Goal: Register for event/course: Sign up to attend an event or enroll in a course

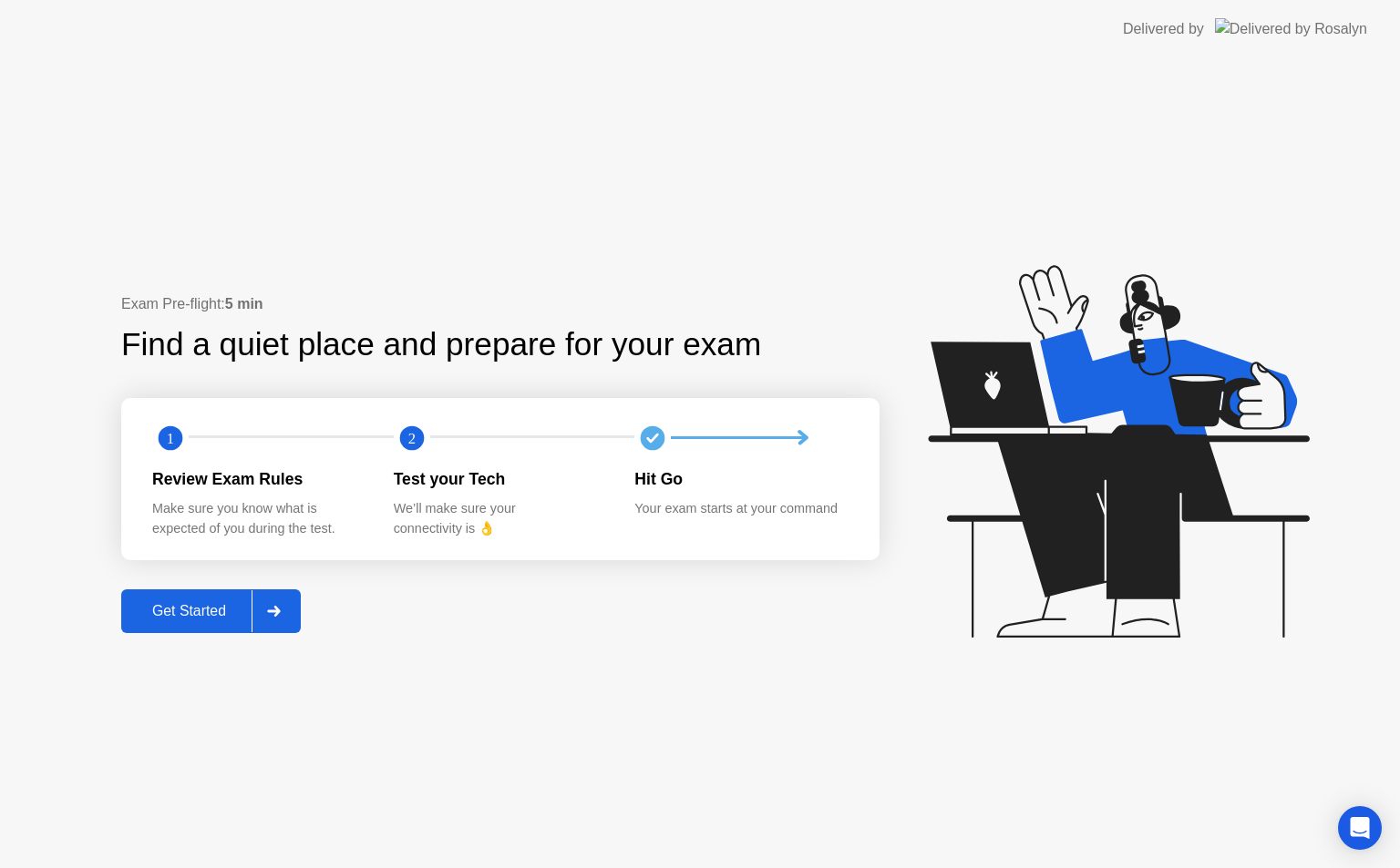
click at [176, 594] on button "Get Started" at bounding box center [211, 610] width 180 height 43
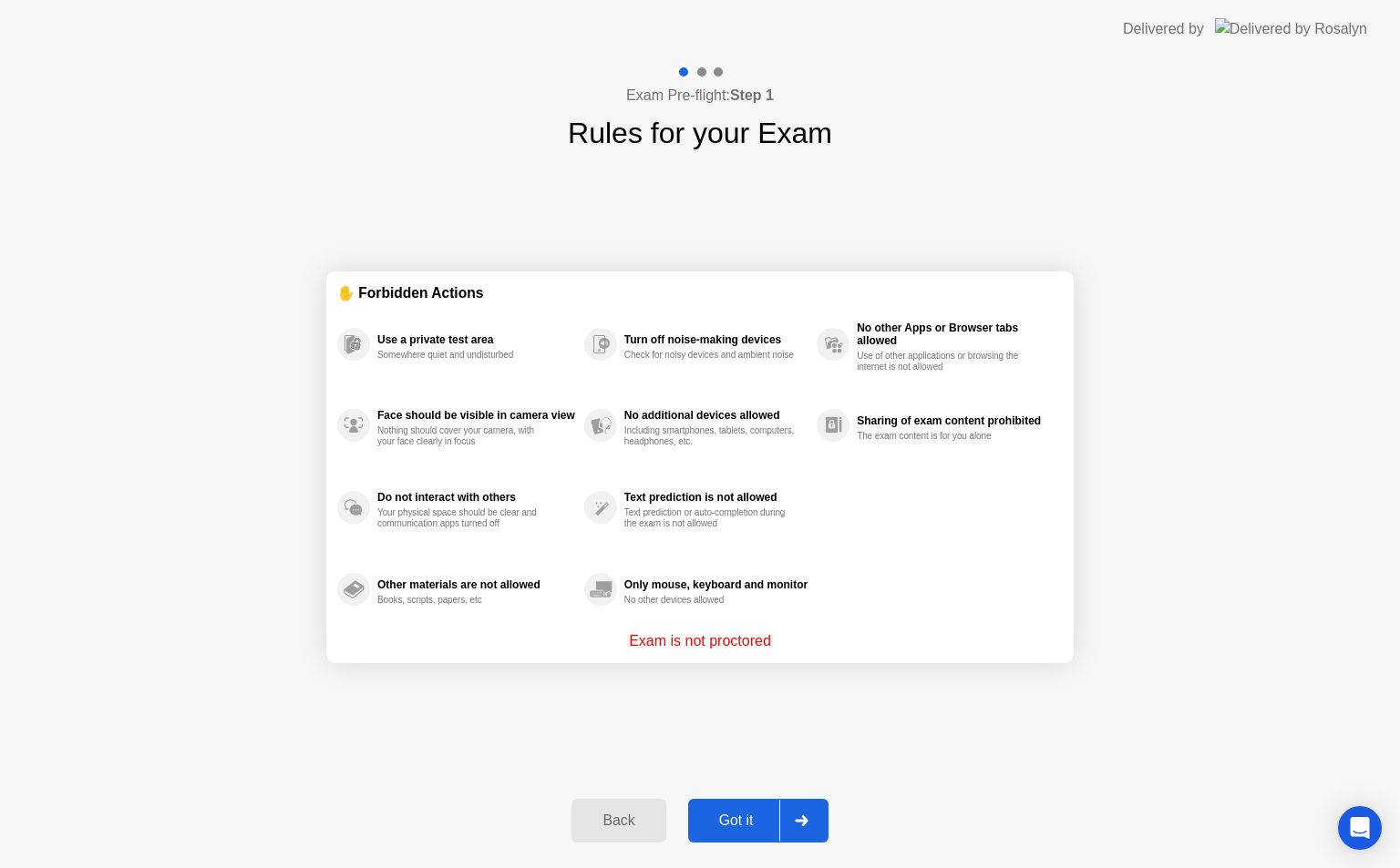
click at [737, 813] on div "Got it" at bounding box center [736, 821] width 86 height 16
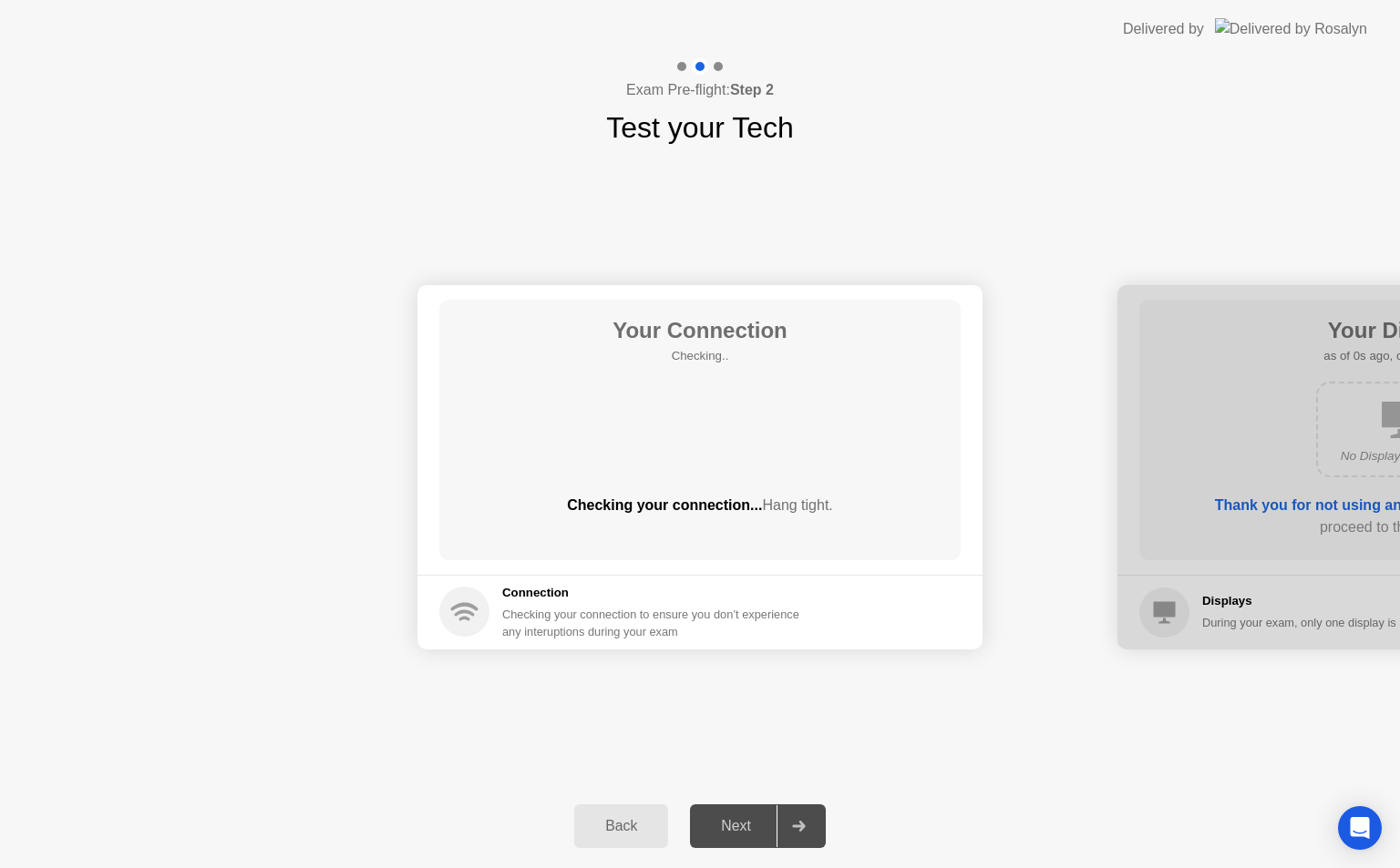
click at [759, 818] on div "Next" at bounding box center [736, 826] width 81 height 16
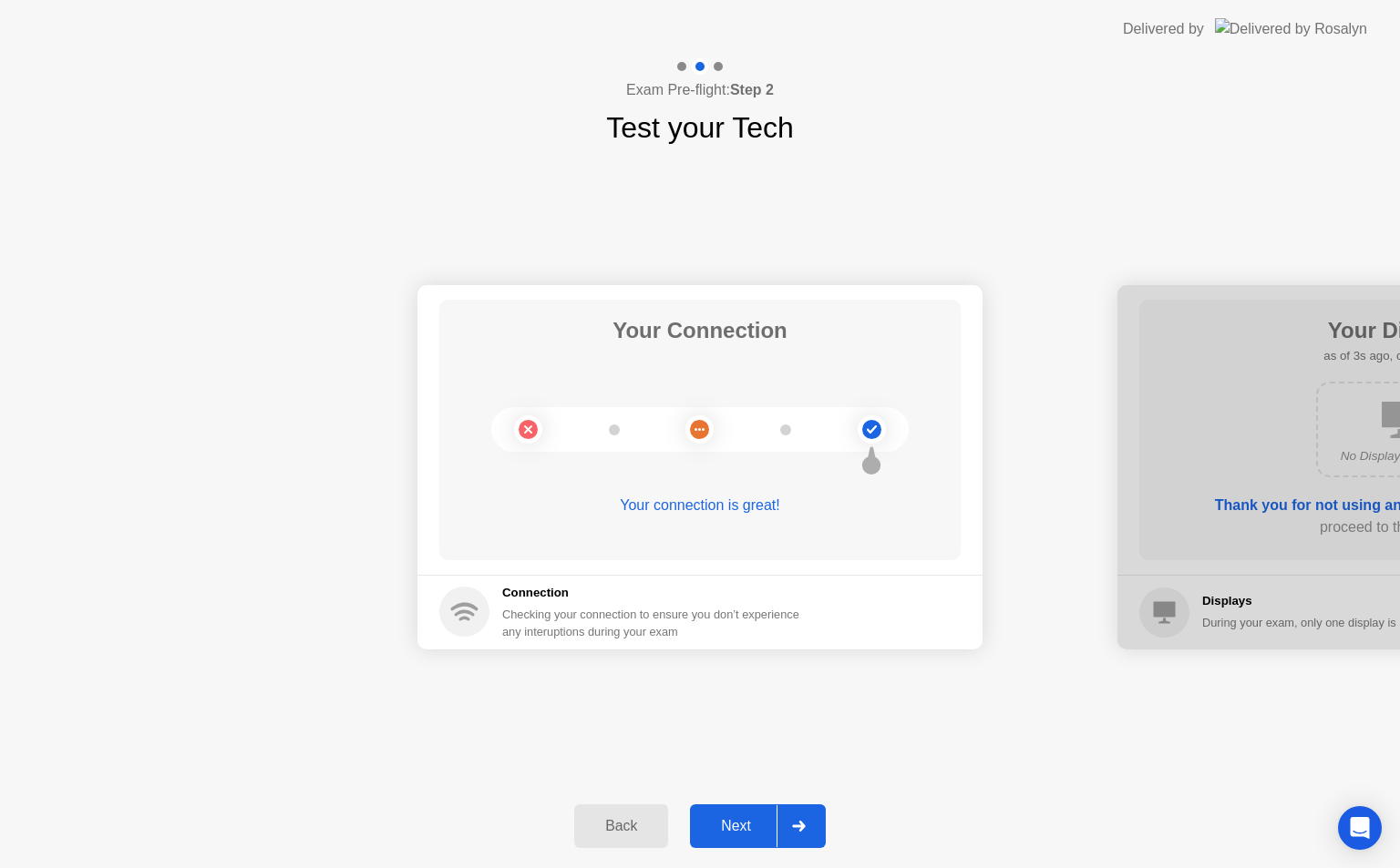
click at [790, 821] on div at bounding box center [798, 827] width 43 height 42
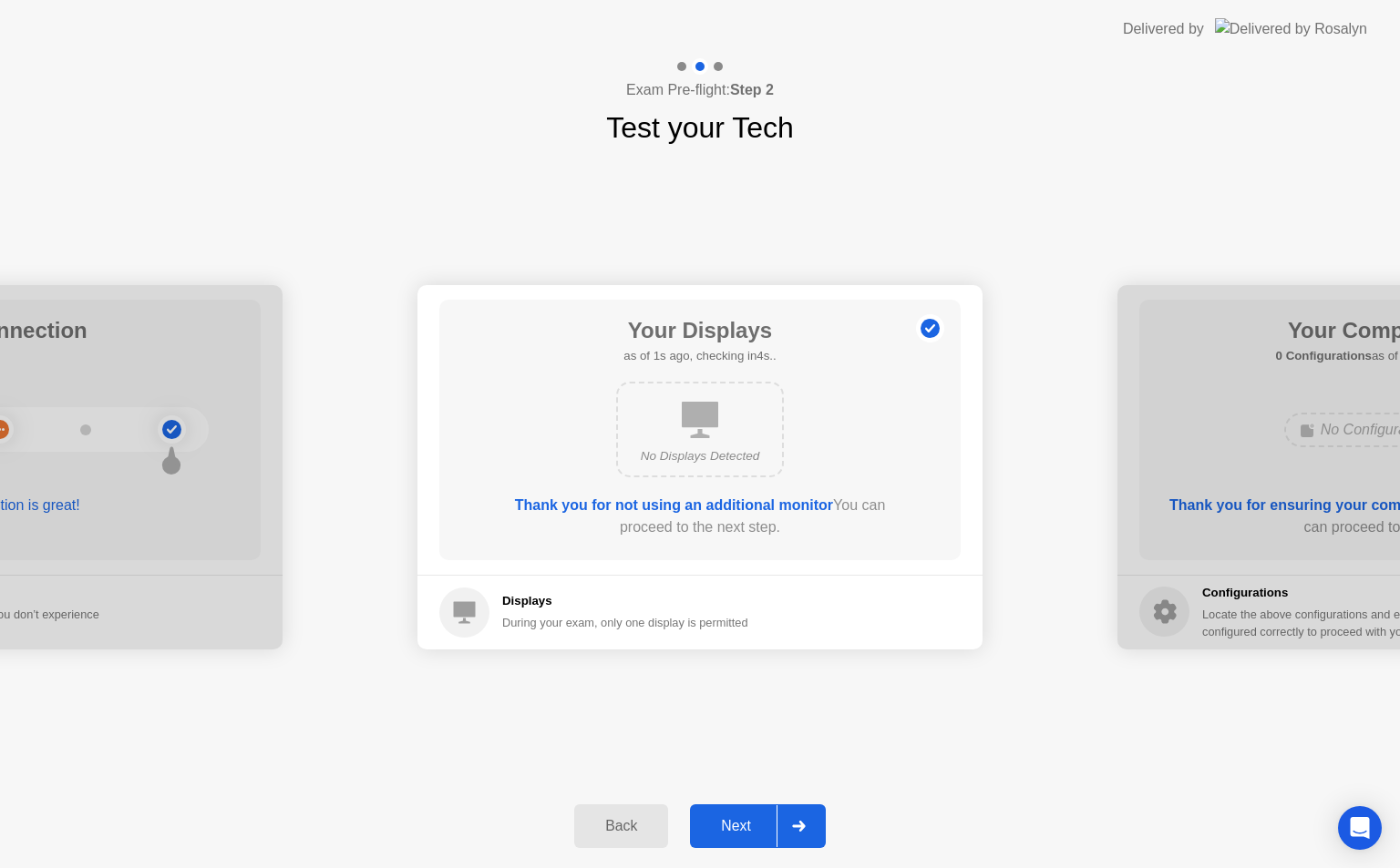
click at [790, 821] on div at bounding box center [798, 827] width 43 height 42
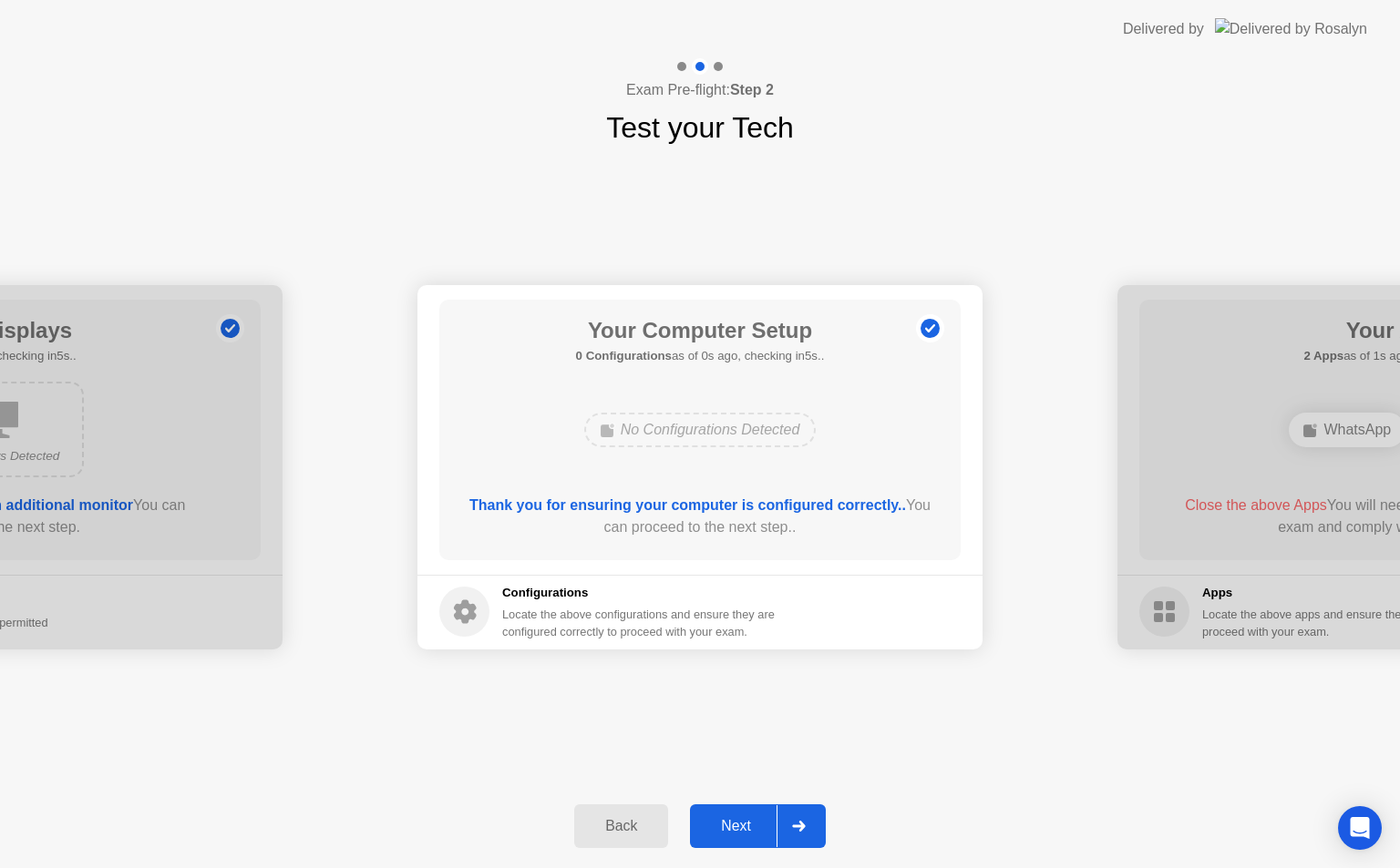
click at [790, 821] on div at bounding box center [798, 827] width 43 height 42
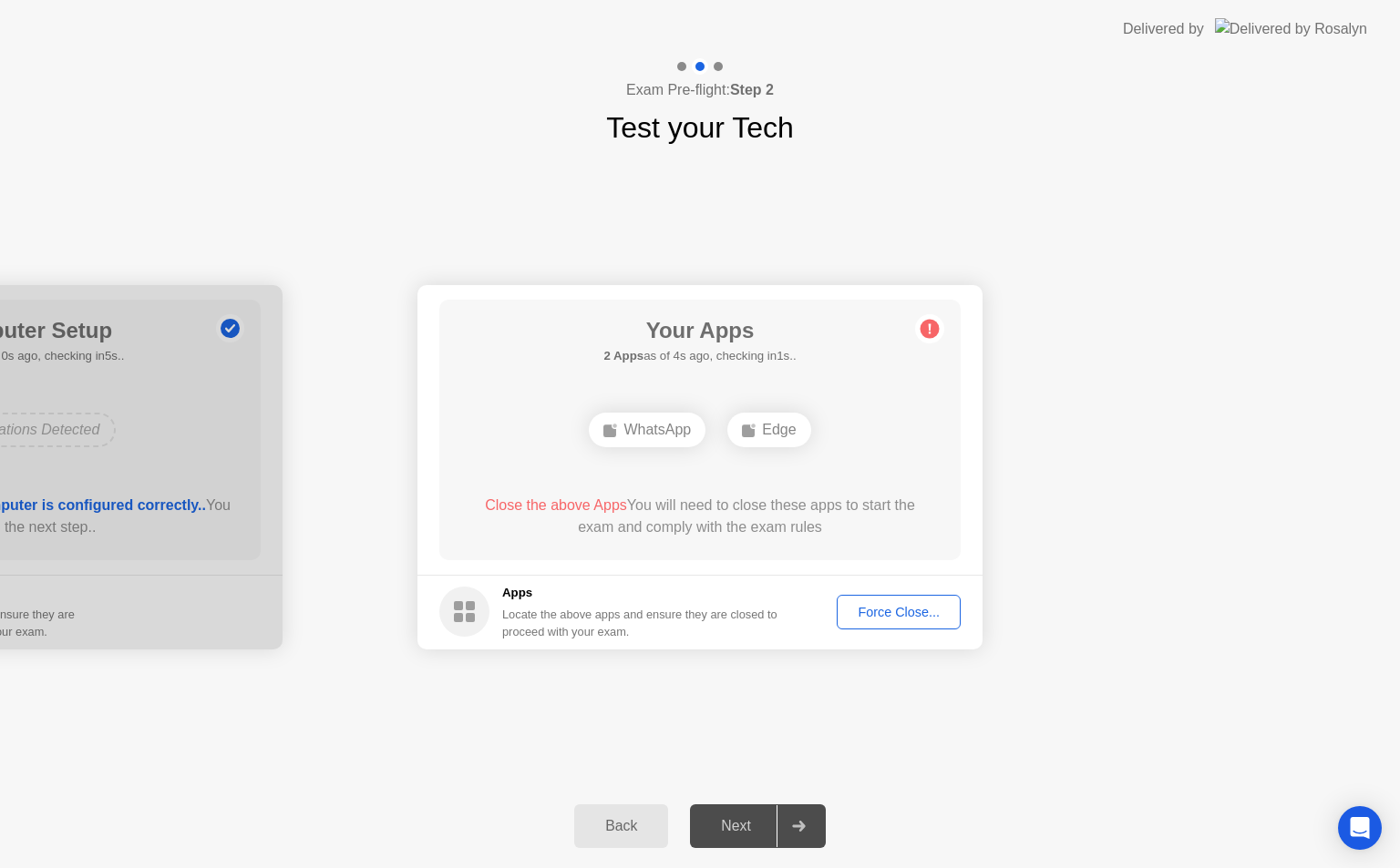
click at [981, 690] on div "Your Connection Your connection is great! Connection Checking your connection t…" at bounding box center [700, 466] width 1400 height 635
click at [885, 619] on div "Force Close..." at bounding box center [899, 611] width 112 height 14
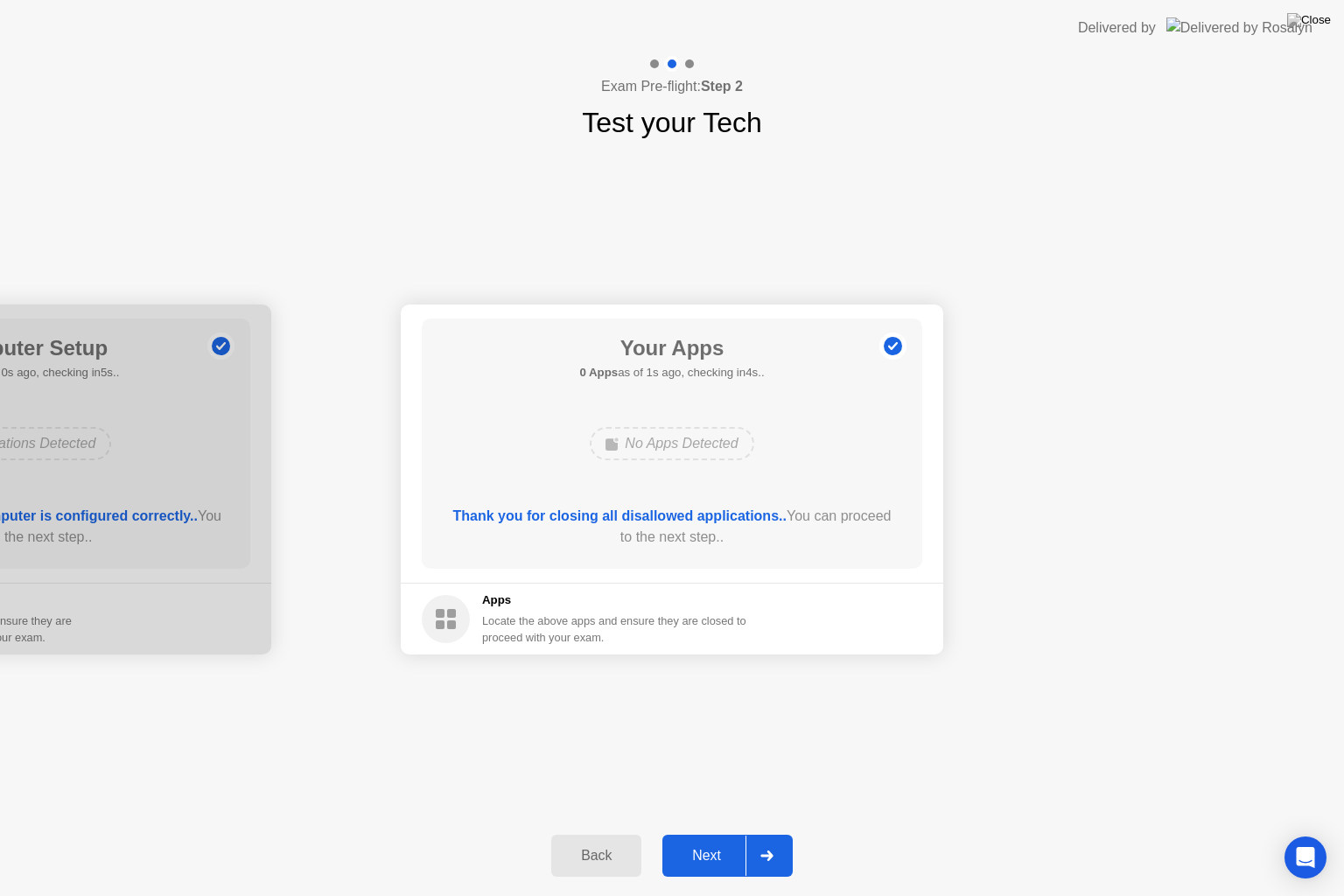
click at [774, 832] on icon at bounding box center [767, 854] width 13 height 10
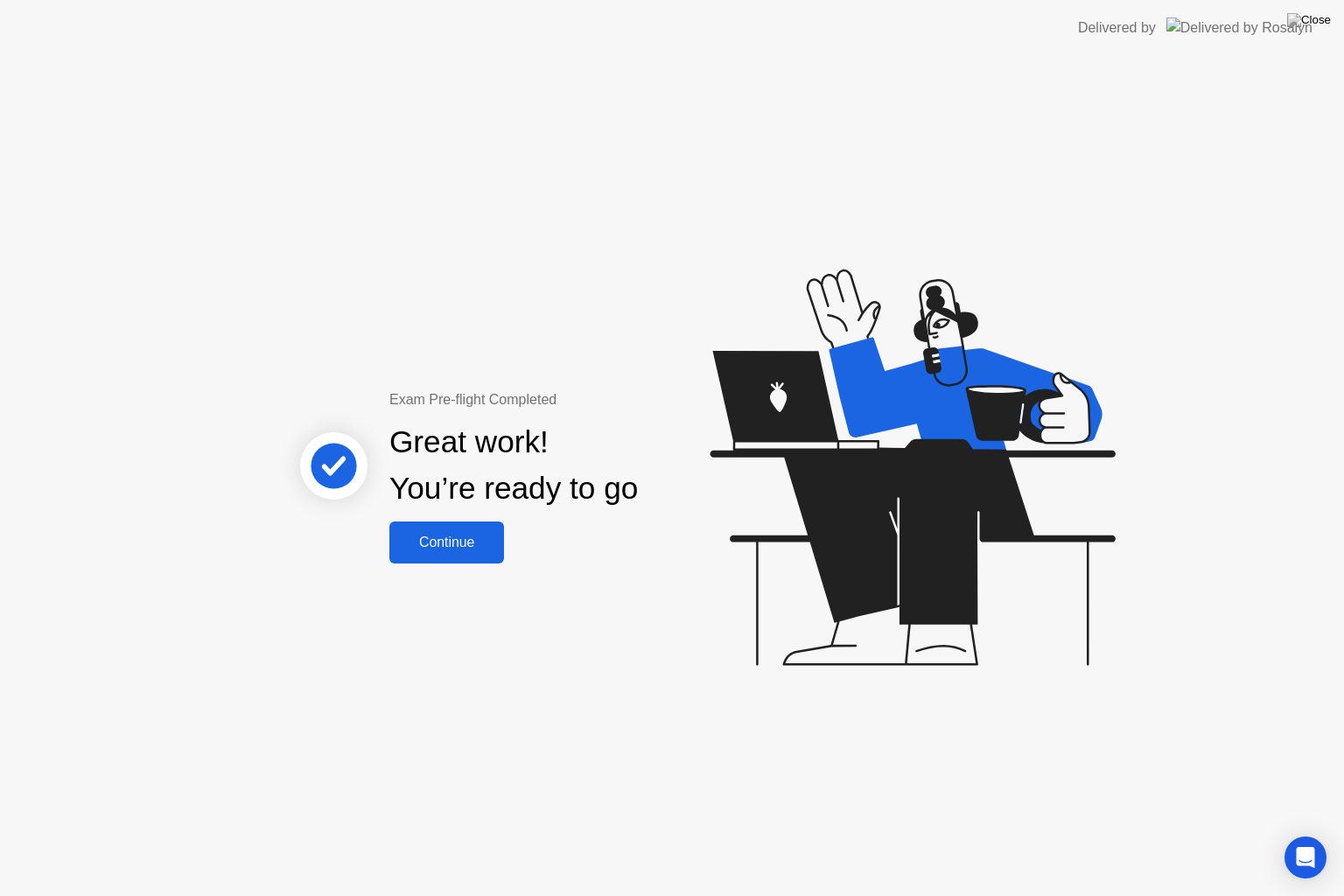
click at [461, 559] on button "Continue" at bounding box center [447, 542] width 114 height 42
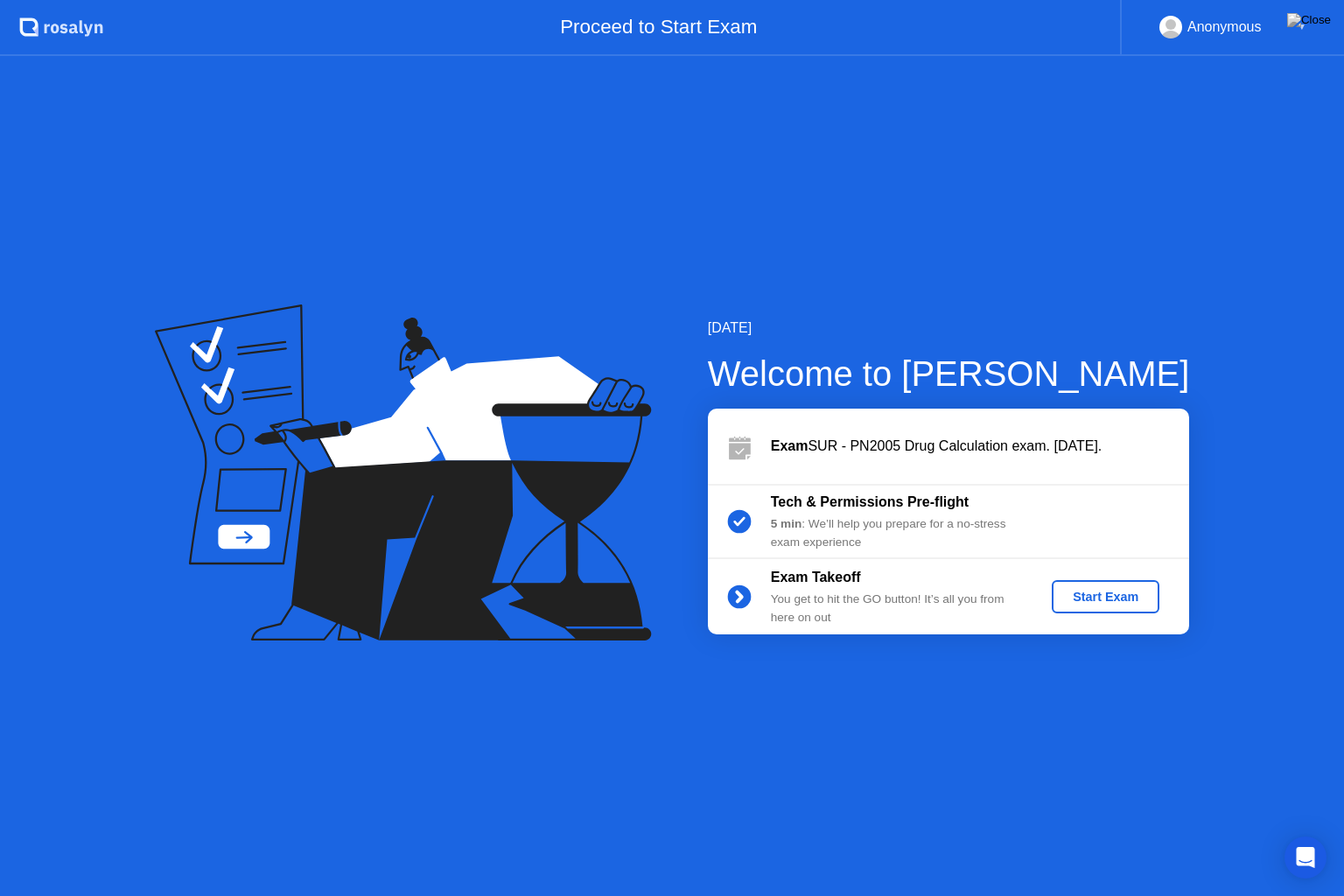
click at [1066, 597] on div "Start Exam" at bounding box center [1105, 596] width 93 height 14
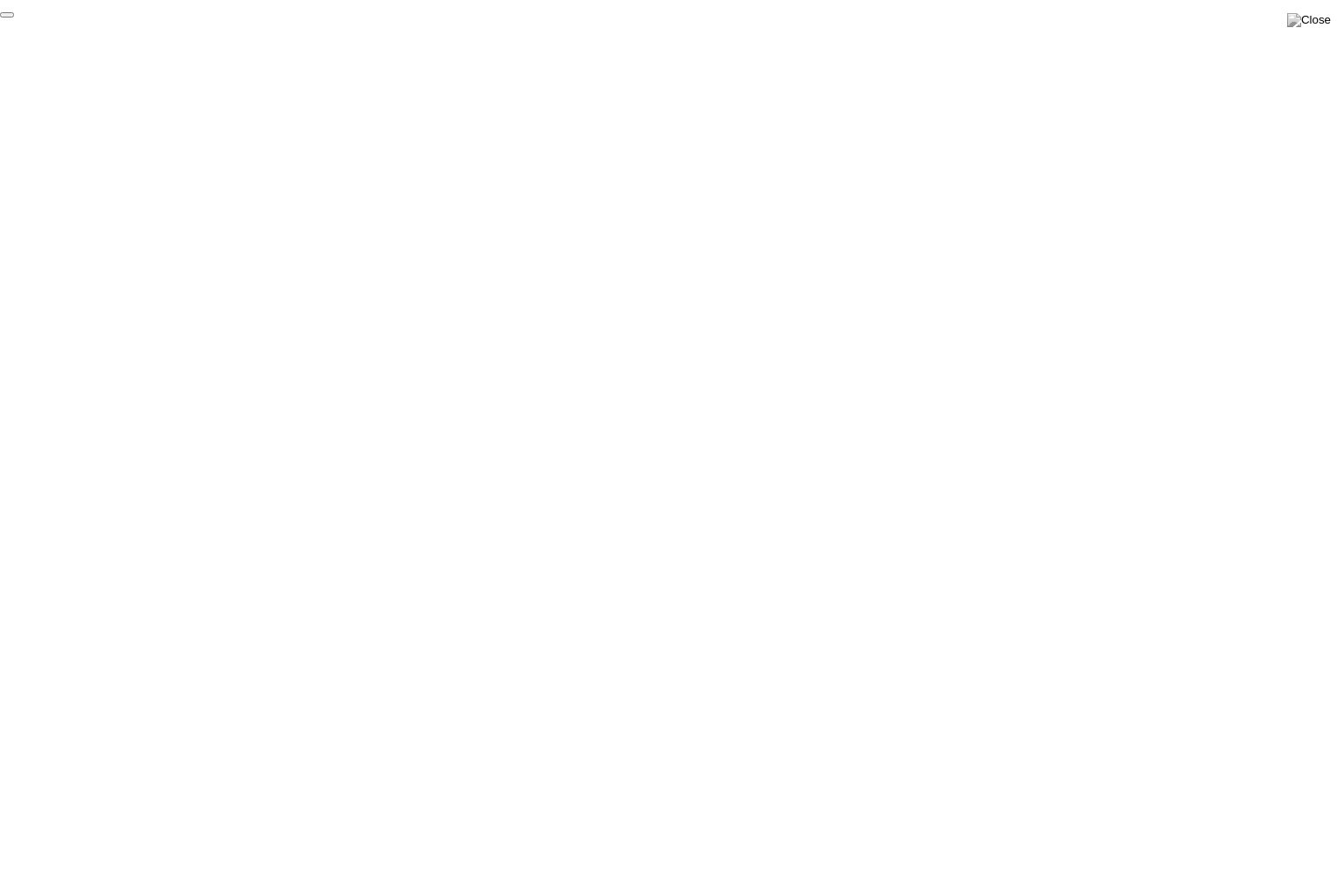
click div "End Proctoring Session"
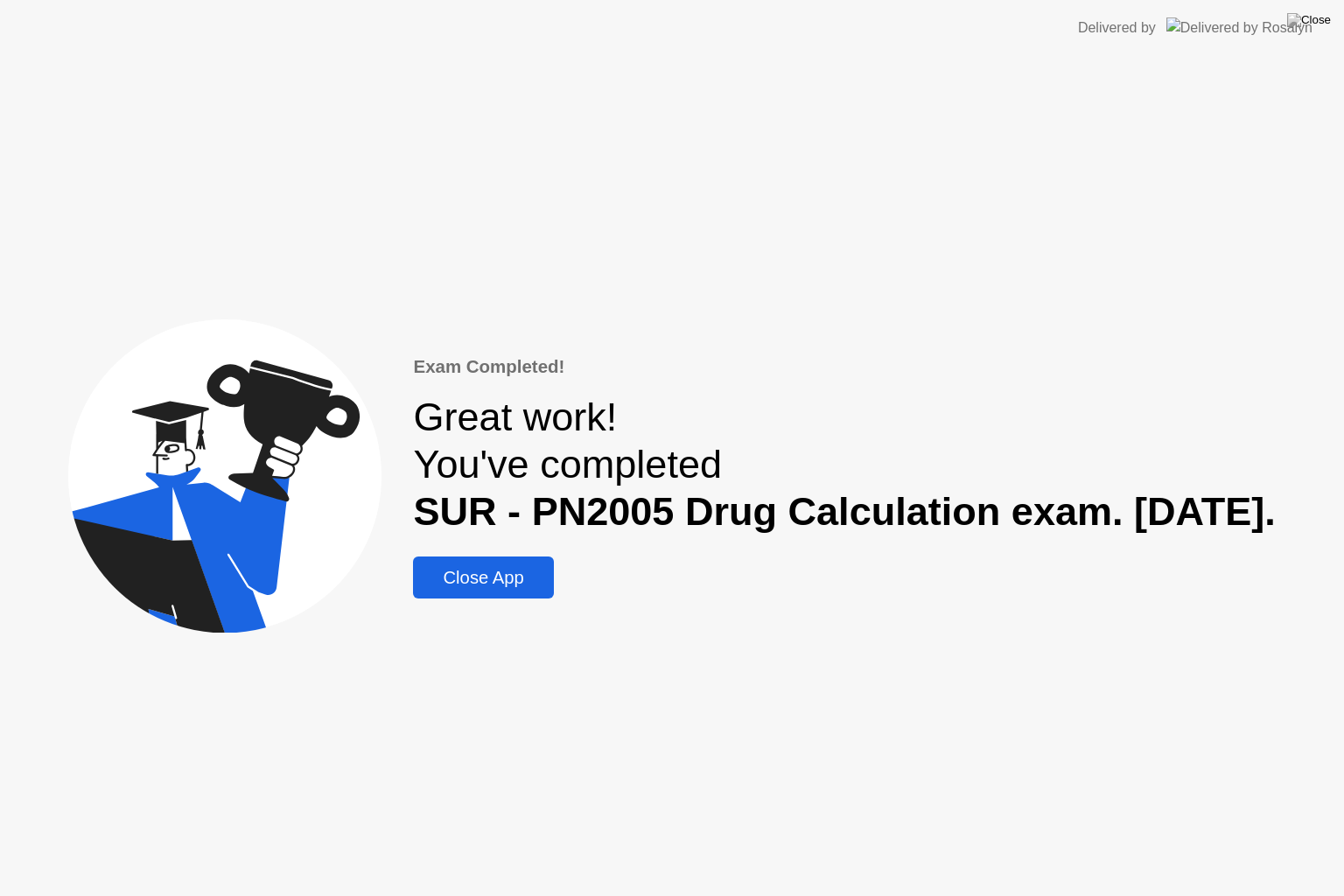
click at [486, 577] on div "Close App" at bounding box center [483, 578] width 129 height 20
